Goal: Task Accomplishment & Management: Manage account settings

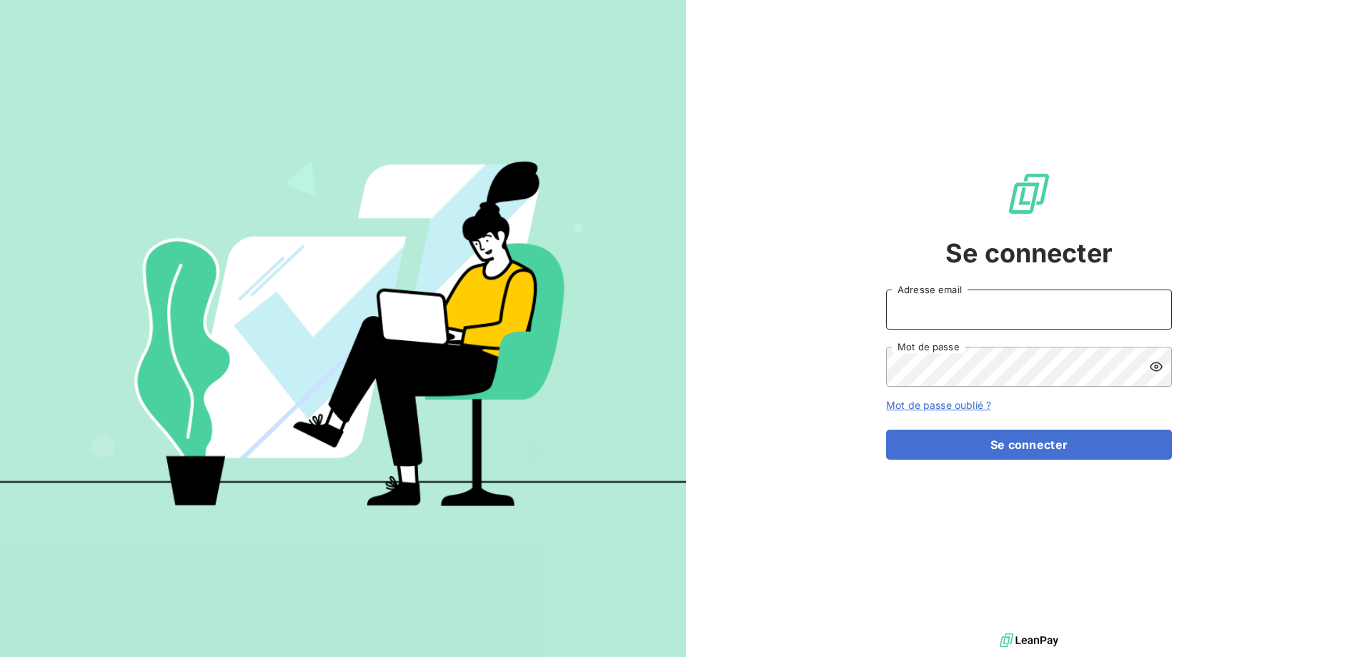
paste input "[PERSON_NAME][EMAIL_ADDRESS][PERSON_NAME][DOMAIN_NAME]"
type input "[PERSON_NAME][EMAIL_ADDRESS][PERSON_NAME][DOMAIN_NAME]"
click at [662, 584] on div at bounding box center [343, 328] width 686 height 657
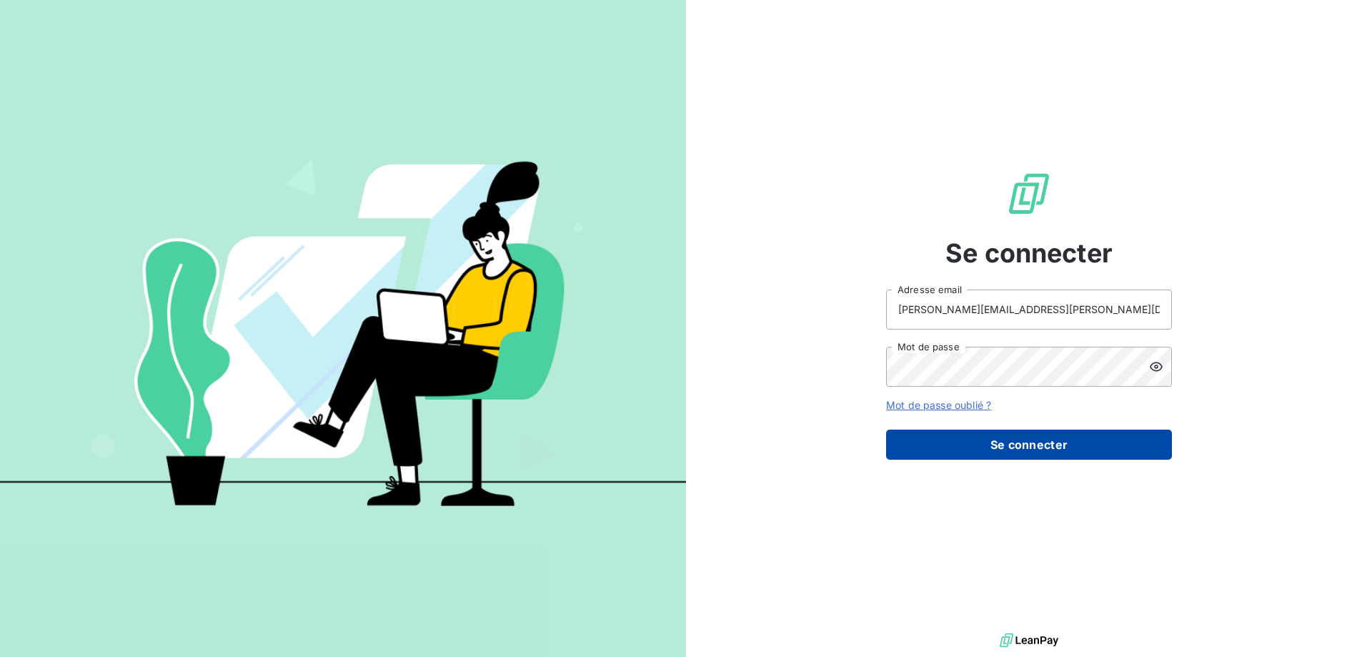
click at [1050, 452] on button "Se connecter" at bounding box center [1029, 444] width 286 height 30
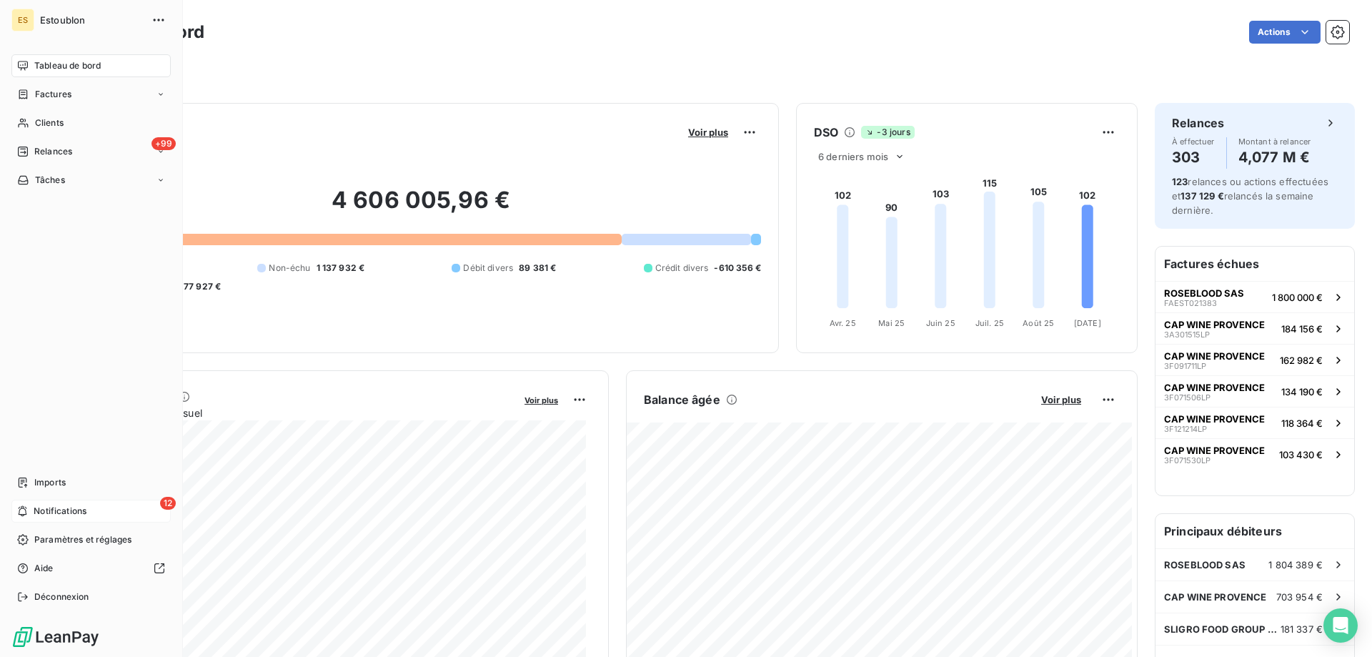
click at [46, 511] on span "Notifications" at bounding box center [60, 510] width 53 height 13
click at [36, 125] on span "Clients" at bounding box center [49, 122] width 29 height 13
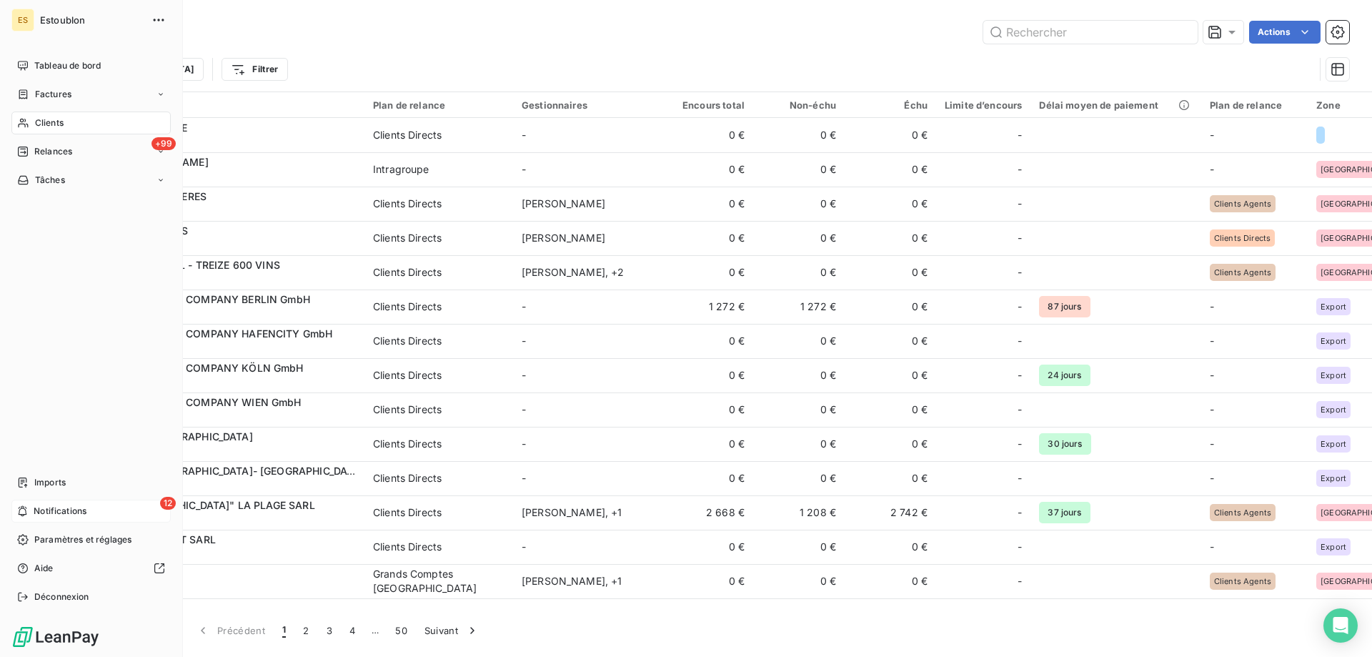
click at [51, 503] on div "12 Notifications" at bounding box center [90, 510] width 159 height 23
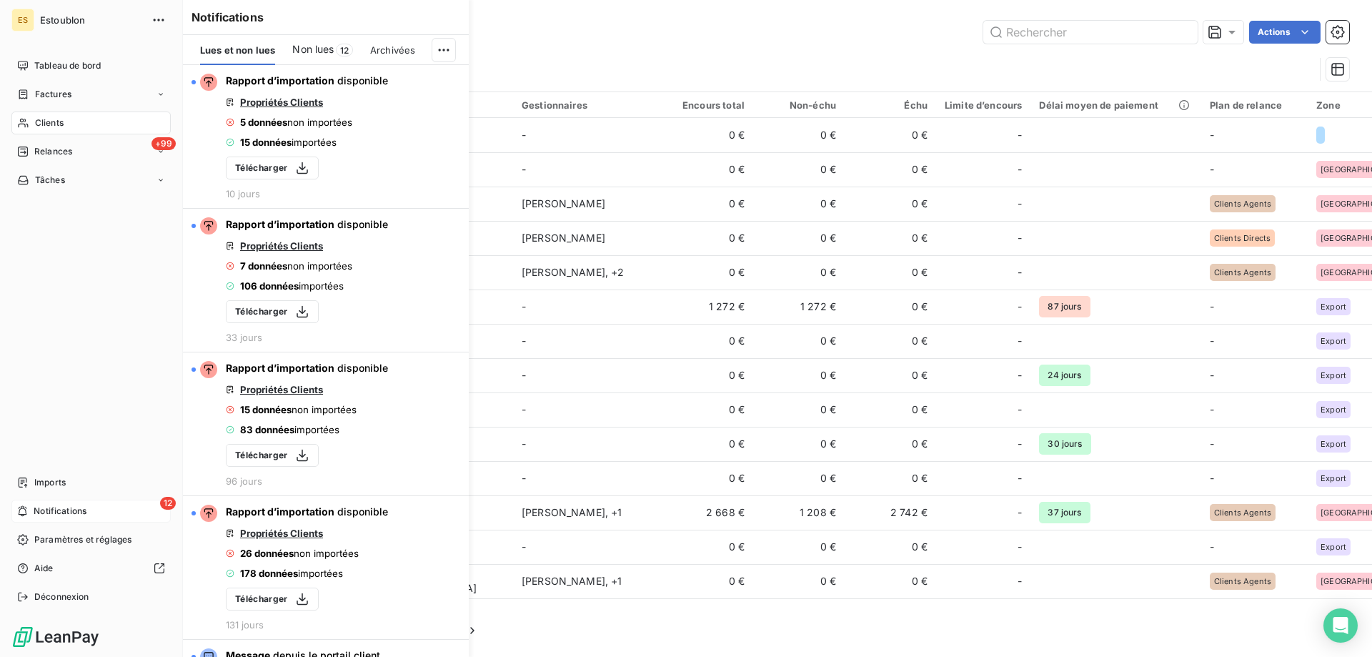
click at [51, 507] on span "Notifications" at bounding box center [60, 510] width 53 height 13
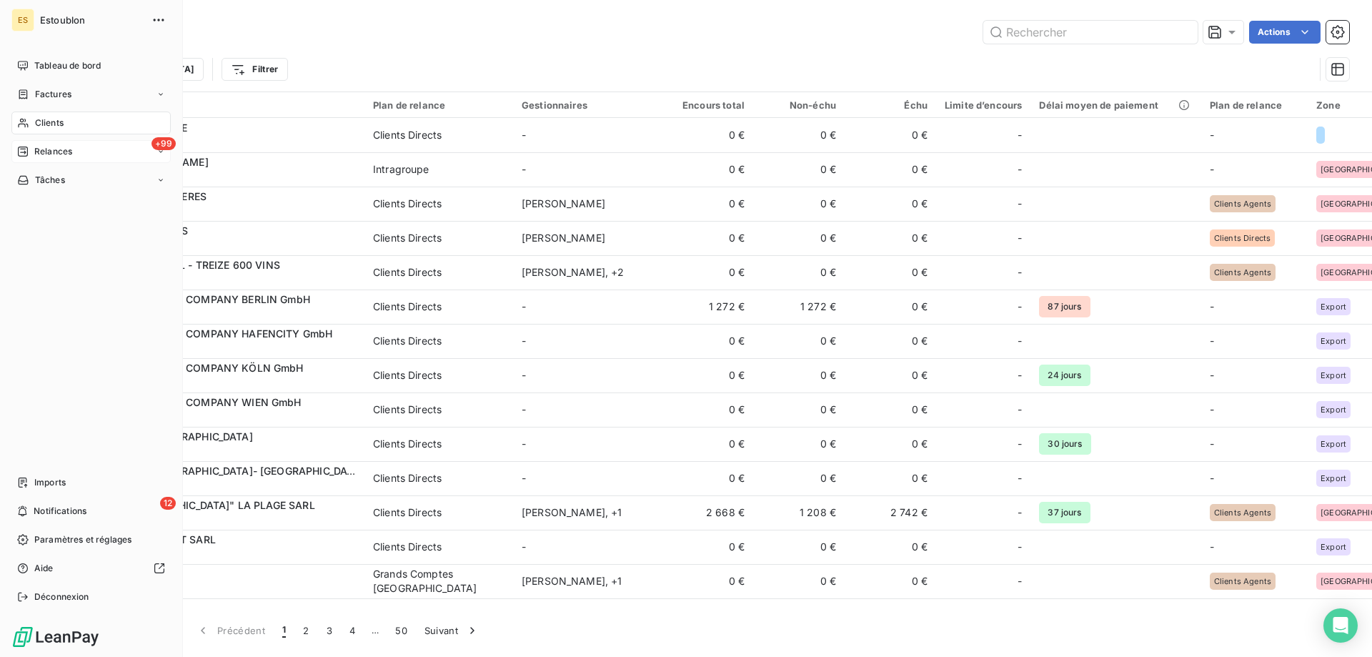
click at [80, 146] on div "+99 Relances" at bounding box center [90, 151] width 159 height 23
click at [96, 152] on div "+99 Relances" at bounding box center [90, 151] width 159 height 23
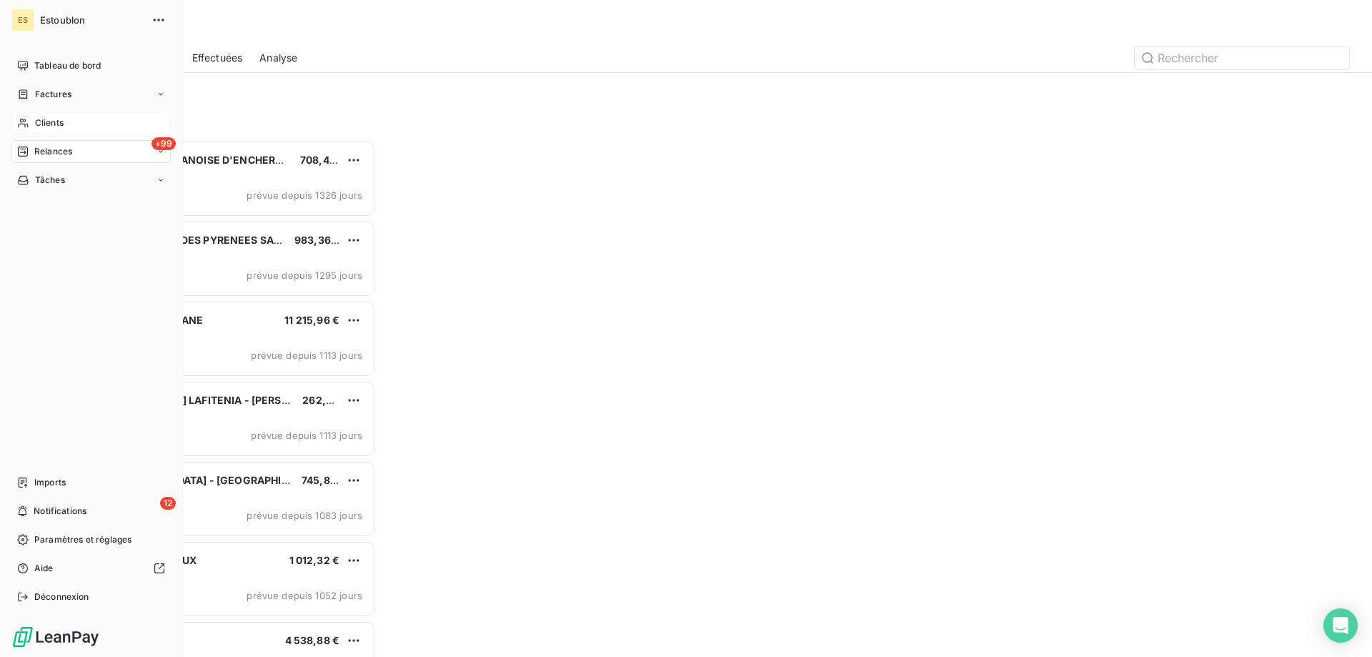
scroll to position [506, 296]
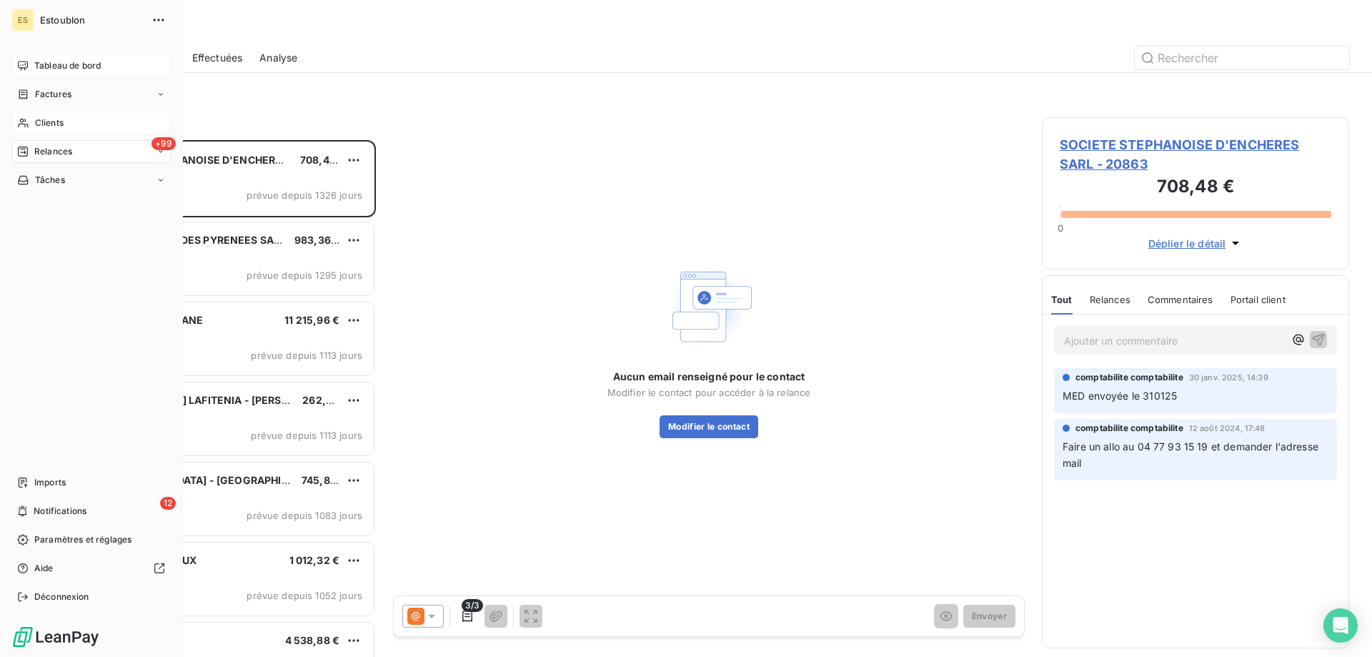
click at [41, 66] on span "Tableau de bord" at bounding box center [67, 65] width 66 height 13
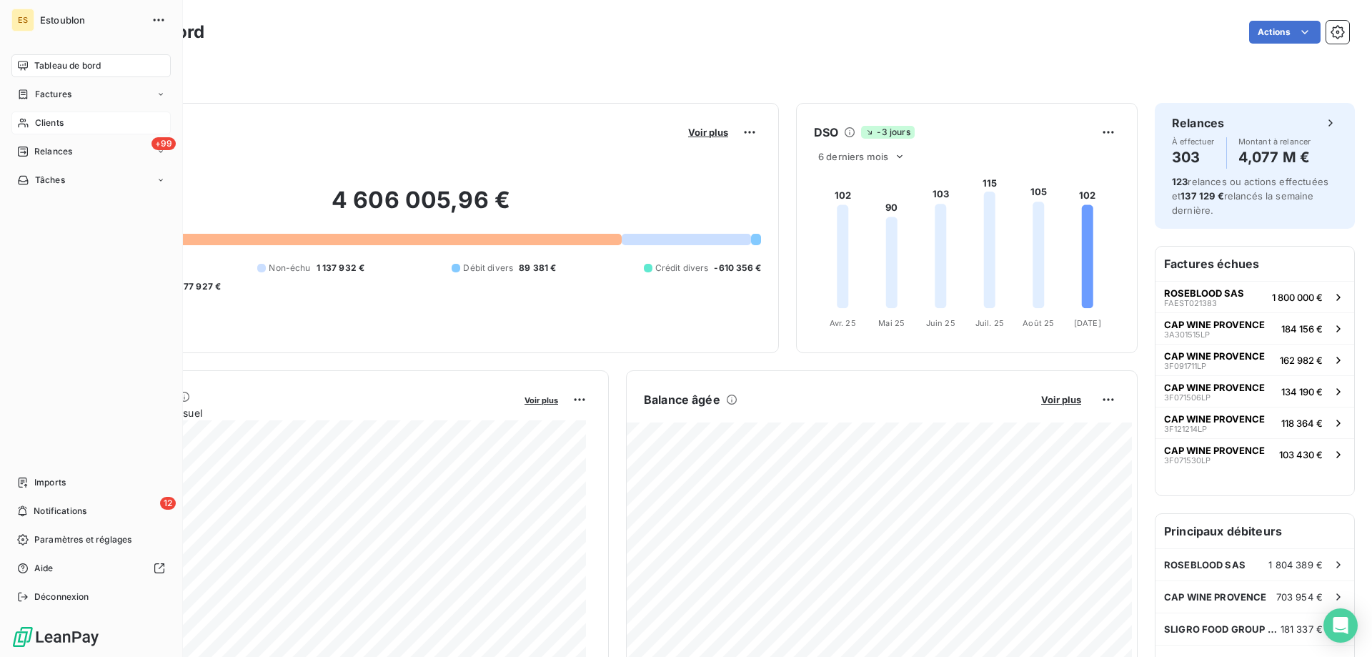
click at [129, 70] on div "Tableau de bord" at bounding box center [90, 65] width 159 height 23
